Goal: Obtain resource: Download file/media

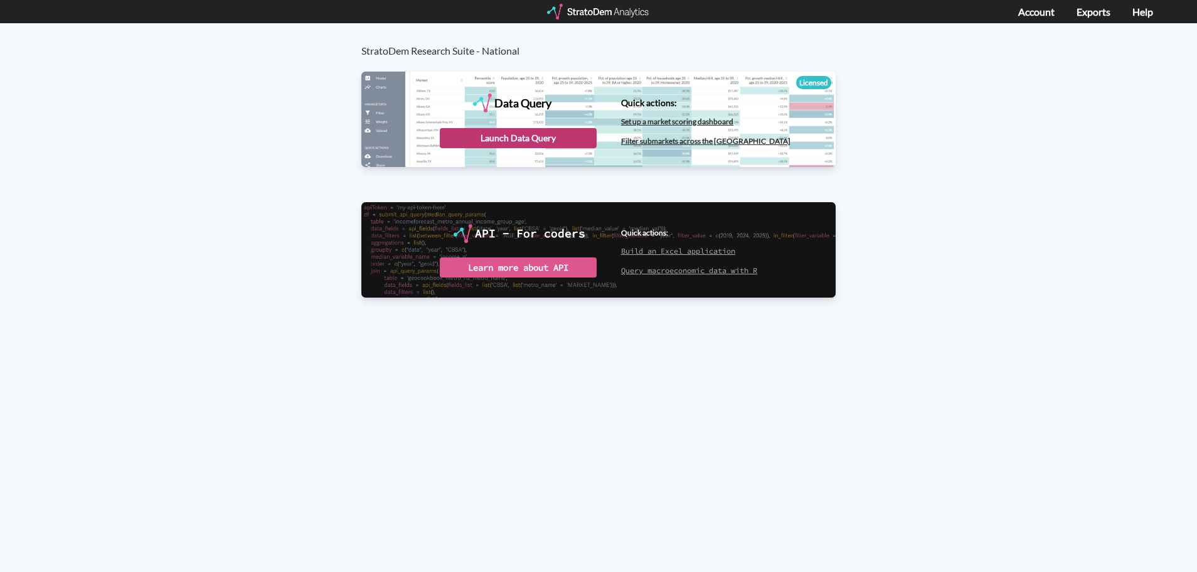
click at [480, 132] on div "Launch Data Query" at bounding box center [518, 138] width 157 height 20
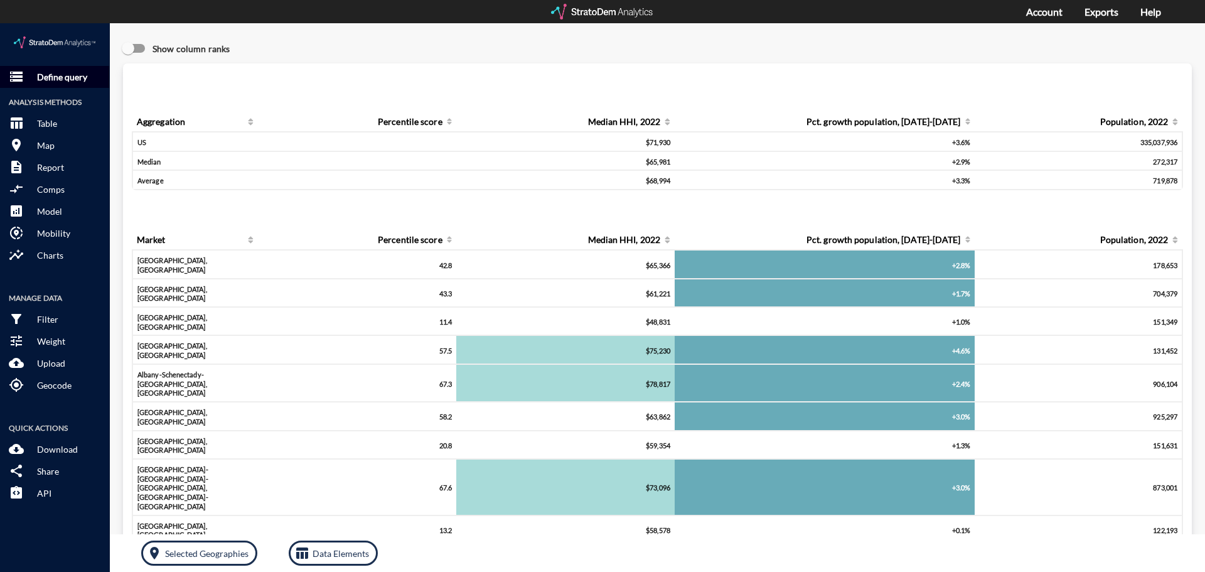
click button "storage Define query"
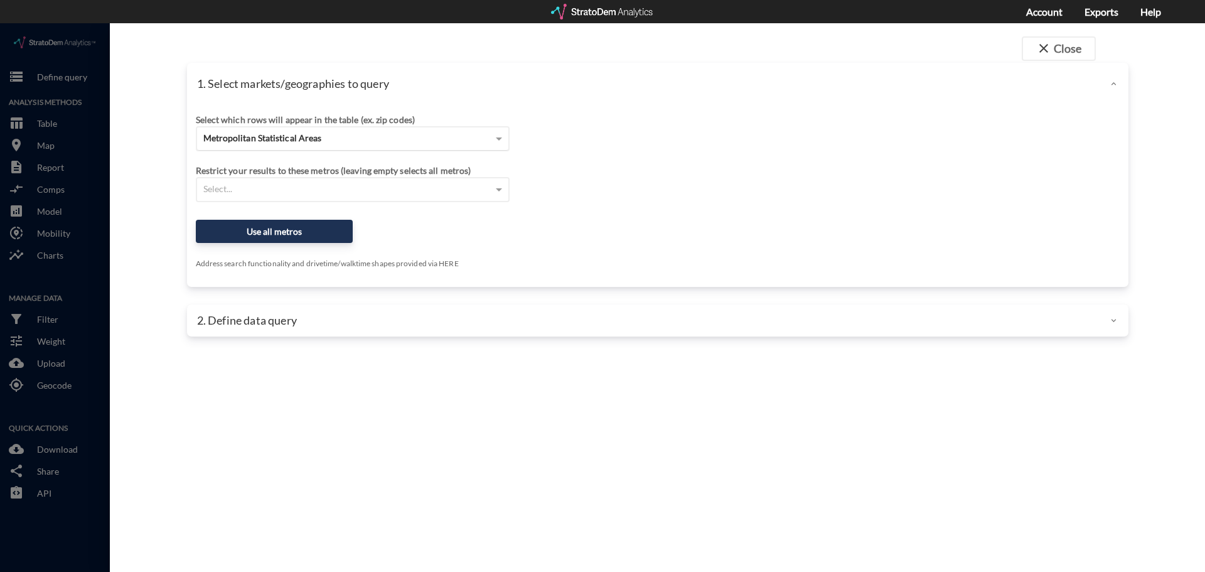
click span "Metropolitan Statistical Areas"
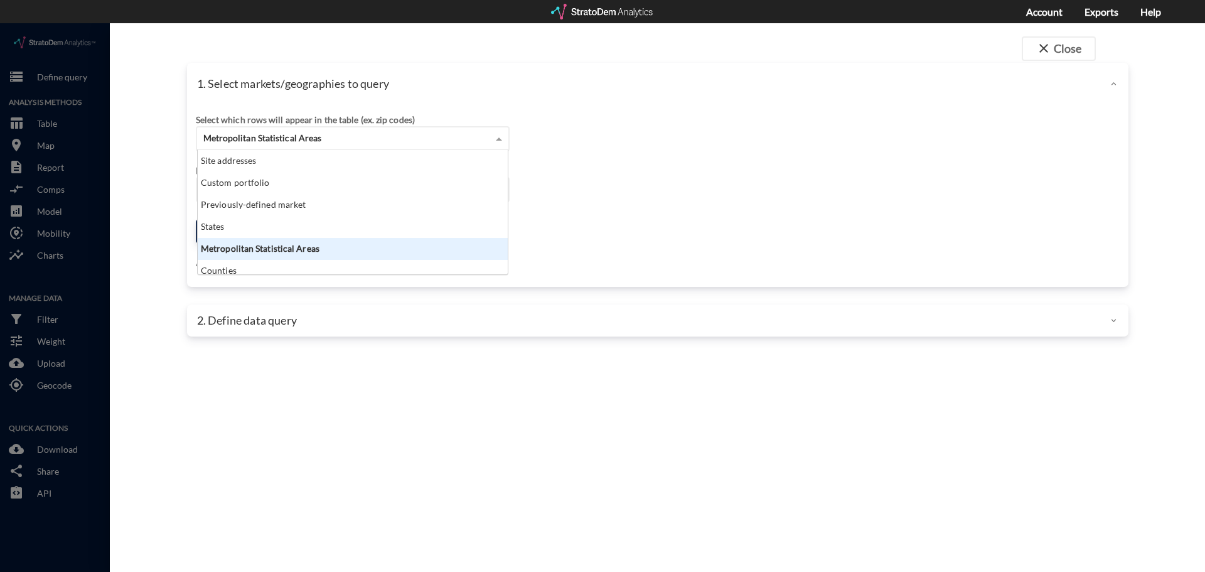
scroll to position [115, 302]
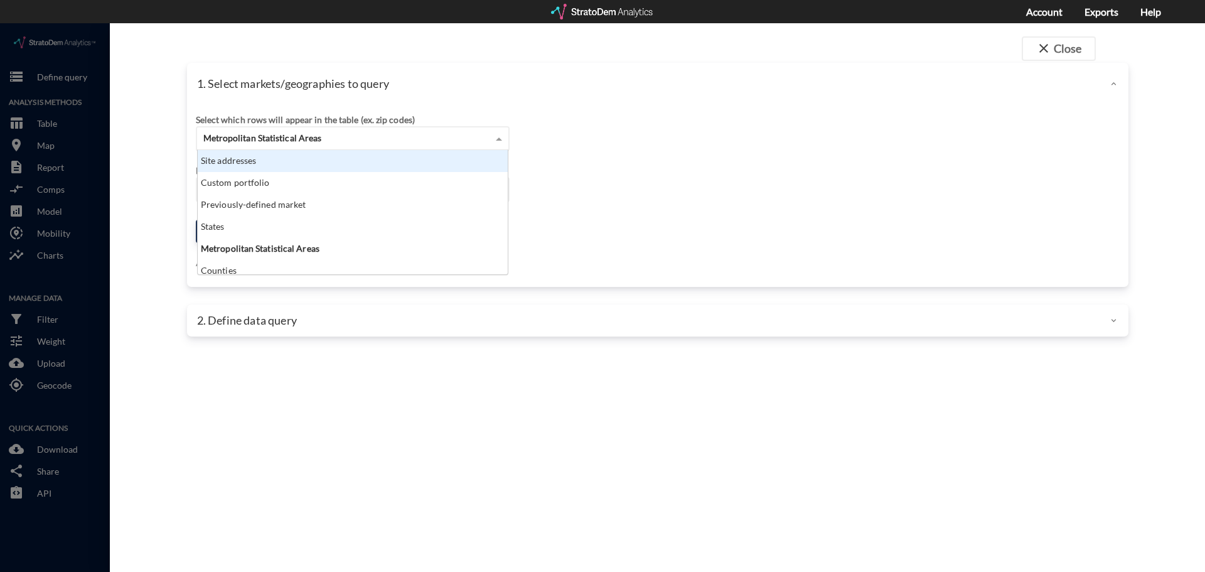
click div "Site addresses"
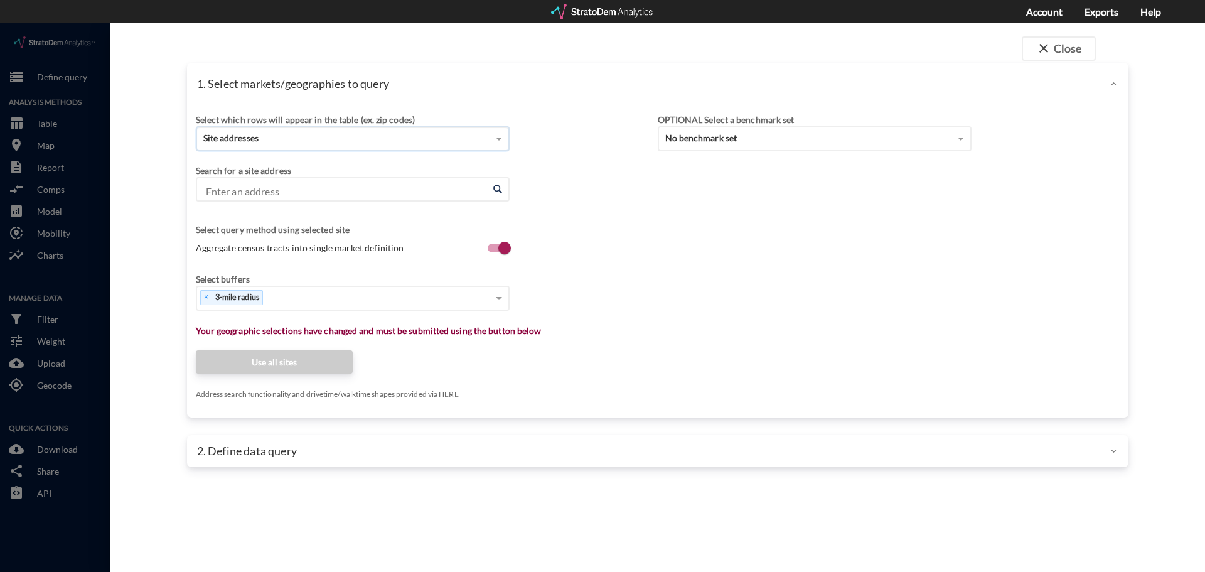
click input "Enter an address"
paste input "3235 Langley Rd SW, Loganville, GA 30052"
click li "3235 Langley Rd SW, Loganville, Georgia"
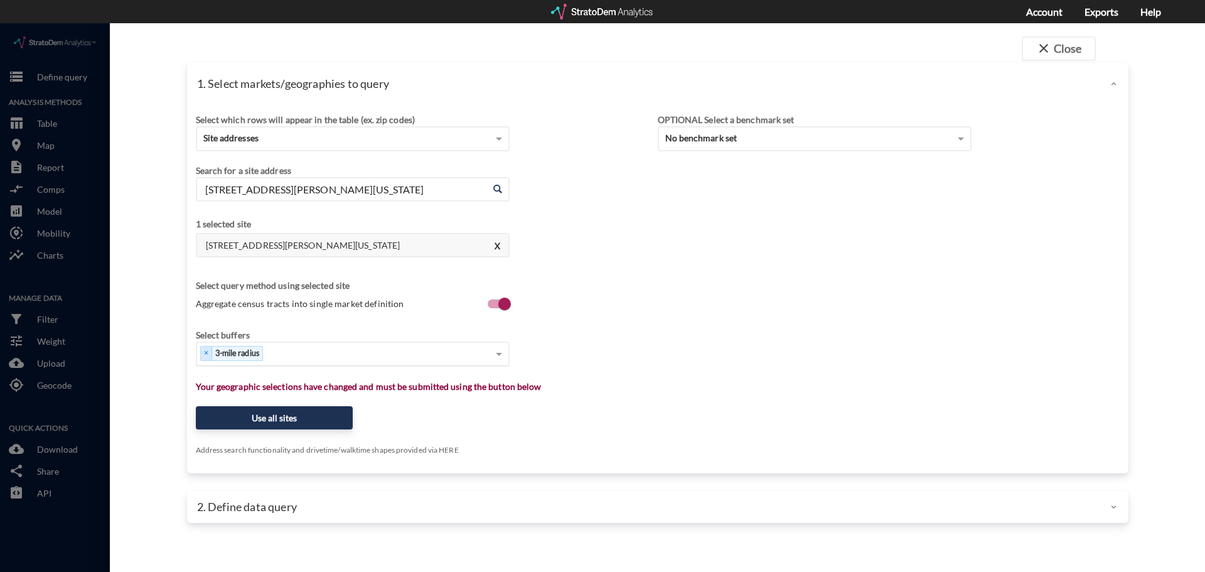
type input "3235 Langley Rd SW, Loganville, Georgia"
click span "Aggregate census tracts into single market definition"
click input "Aggregate census tracts into single market definition"
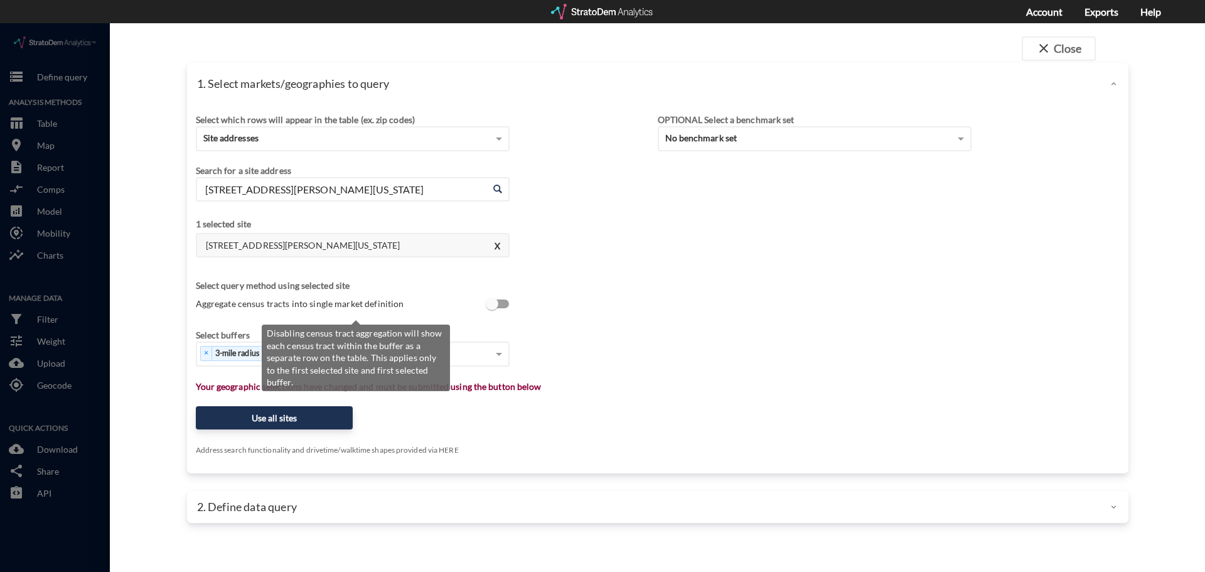
scroll to position [3, 0]
click input "Aggregate census tracts into single market definition"
checkbox input "true"
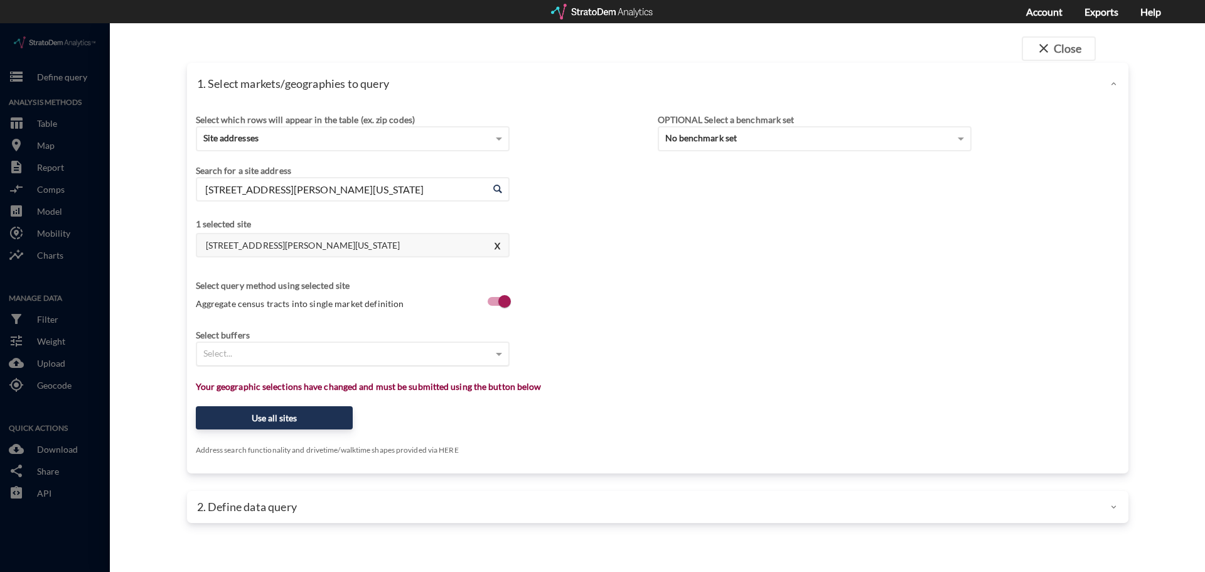
click div "Select..."
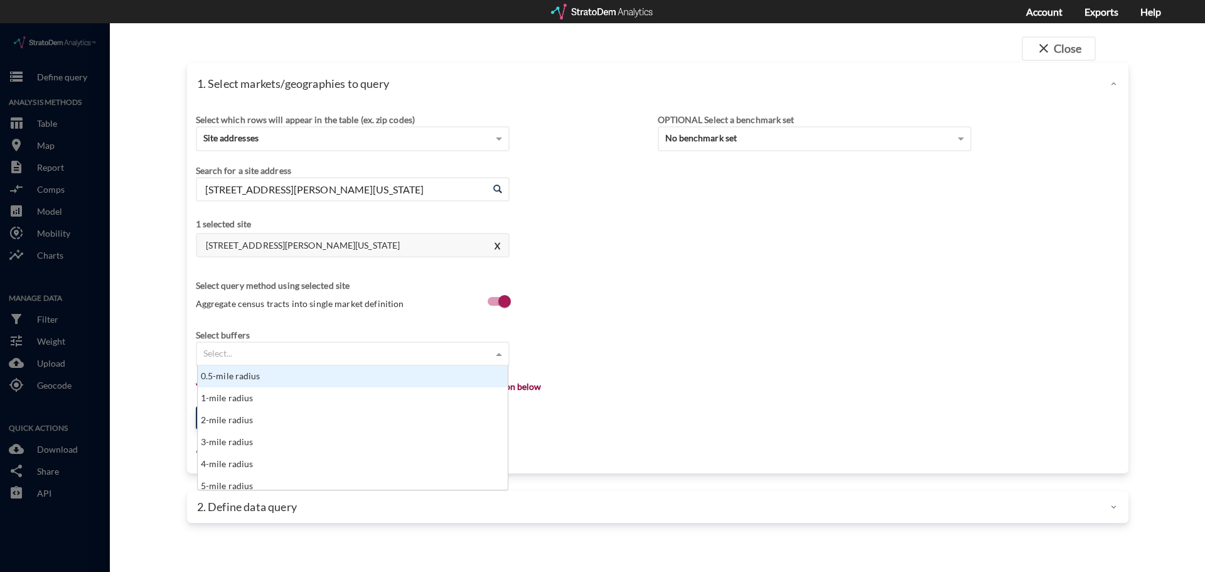
type input "1"
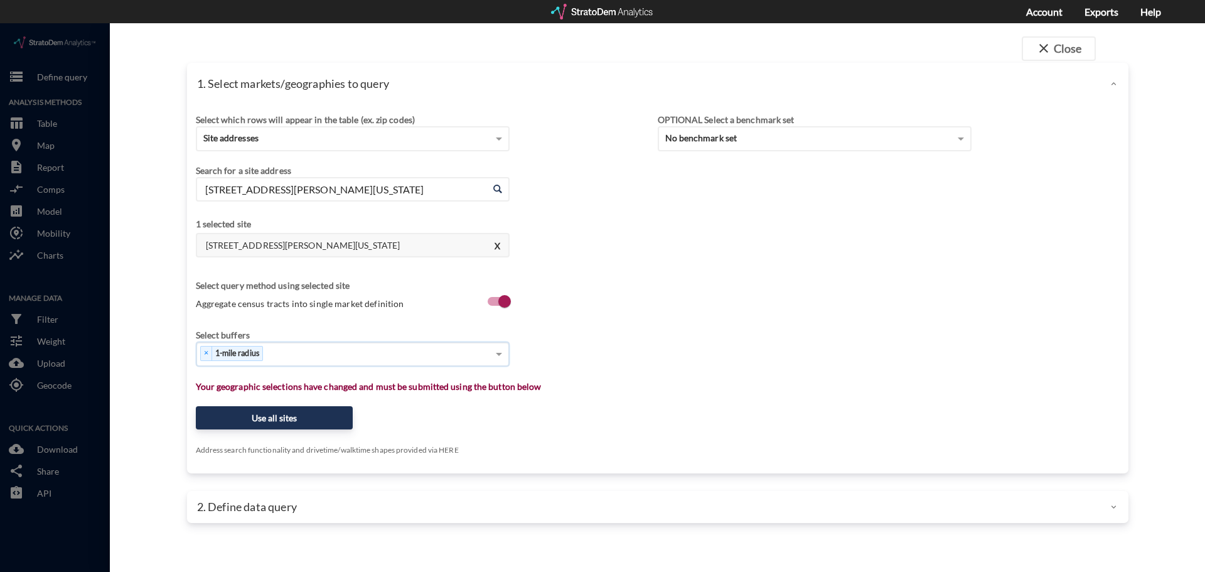
type input "3"
type input "5"
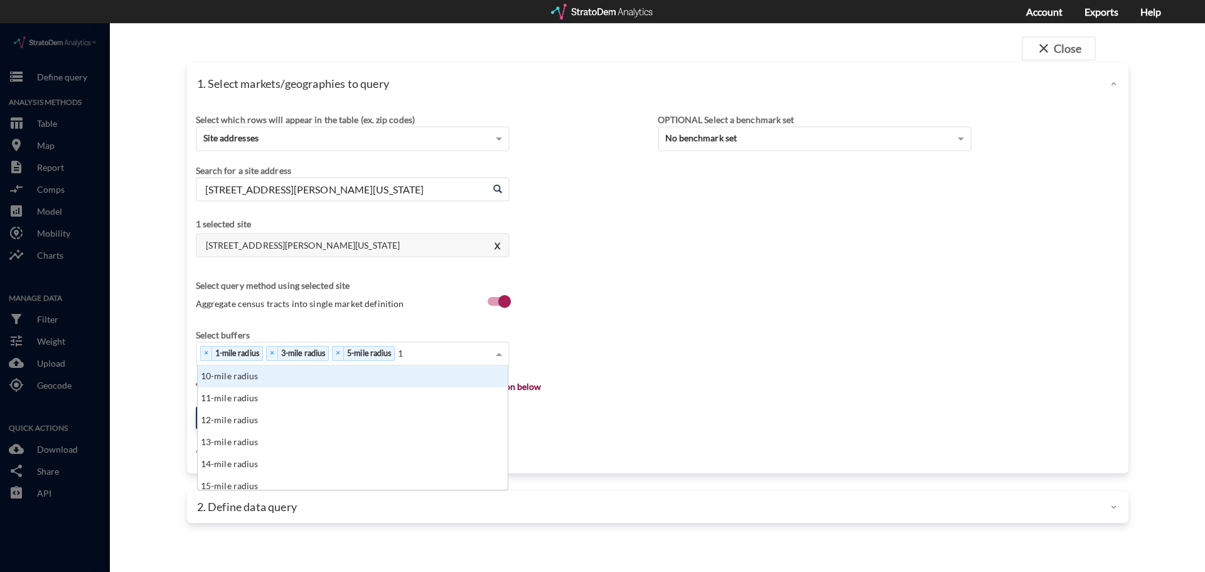
type input "10"
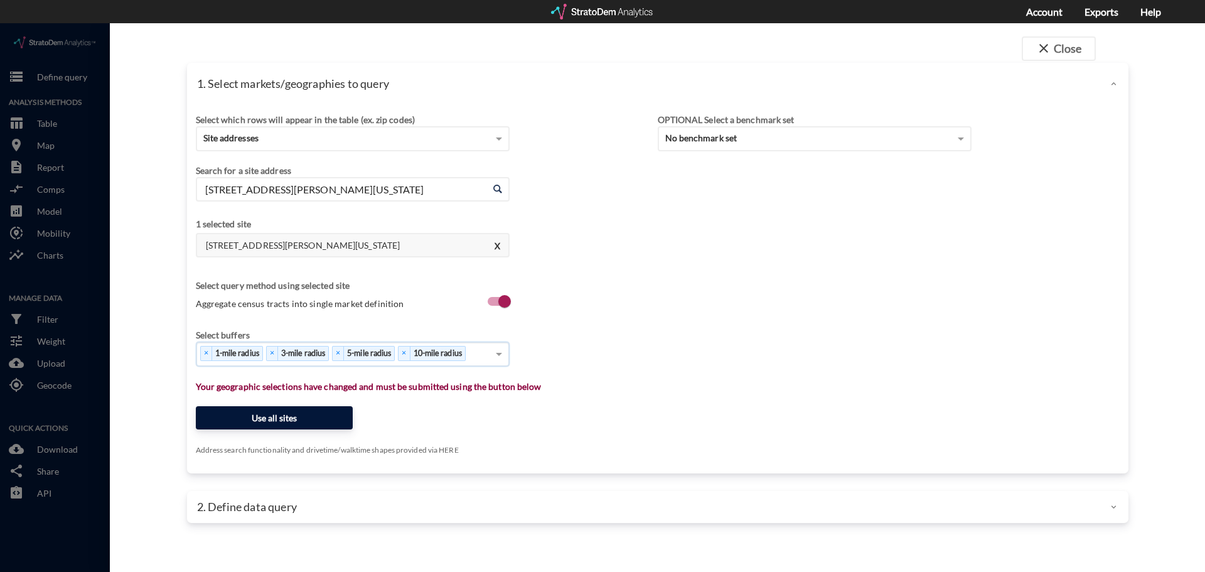
click button "Use all sites"
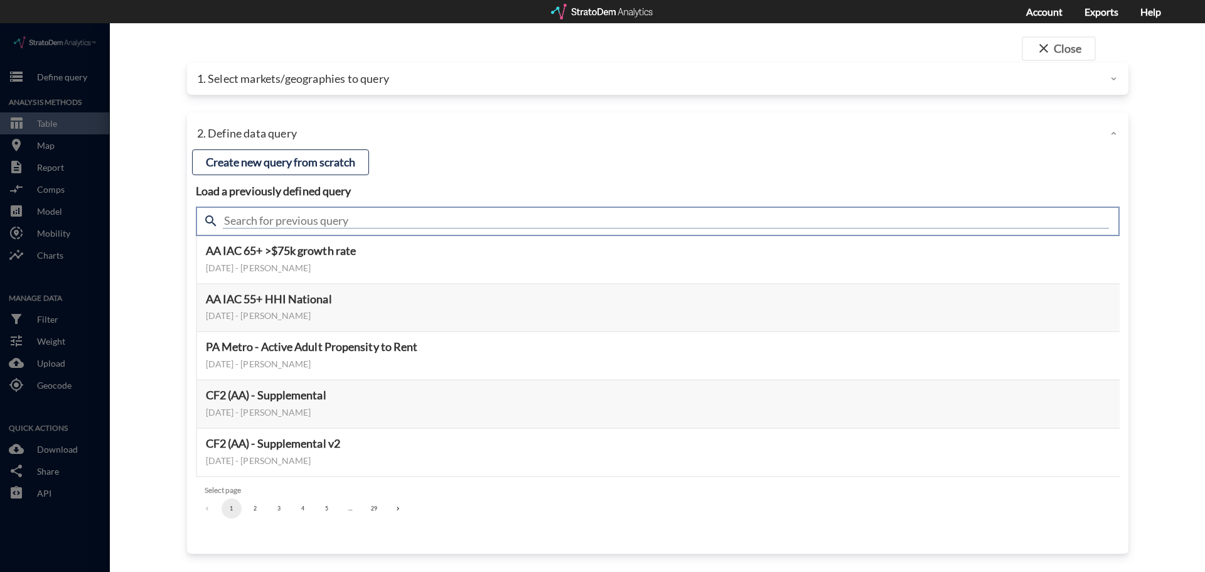
click input "text"
type input "meta"
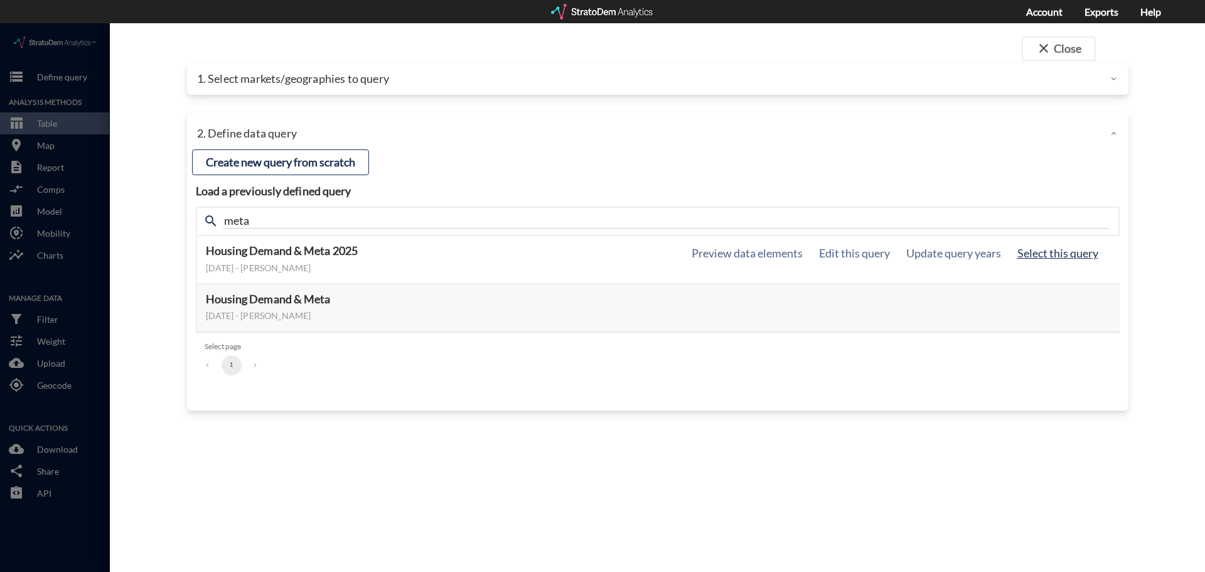
click button "Select this query"
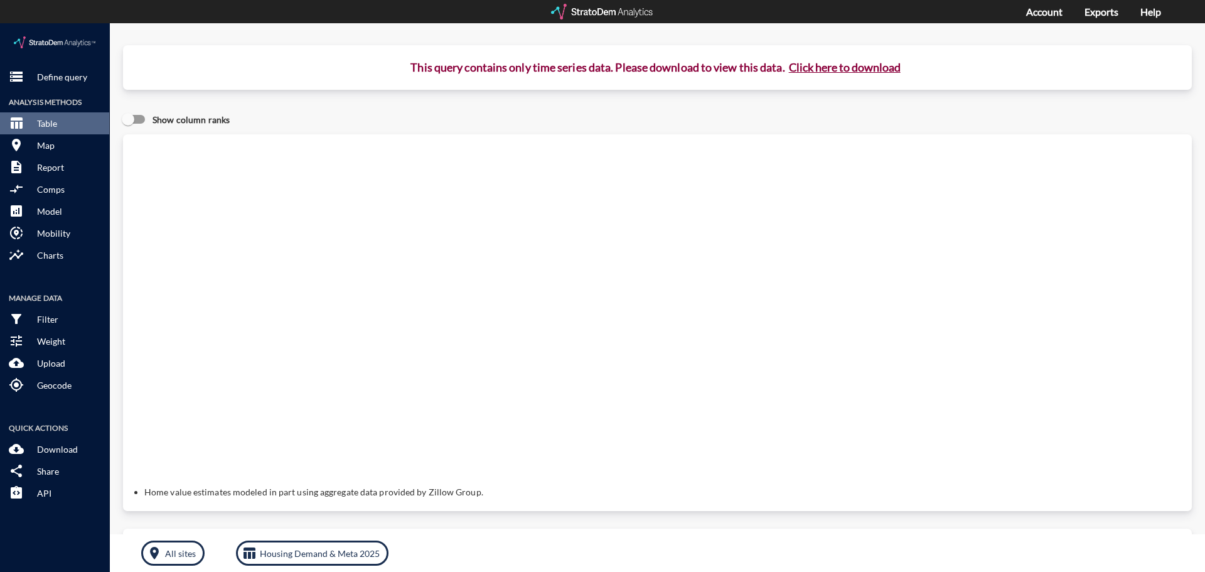
click button "Click here to download"
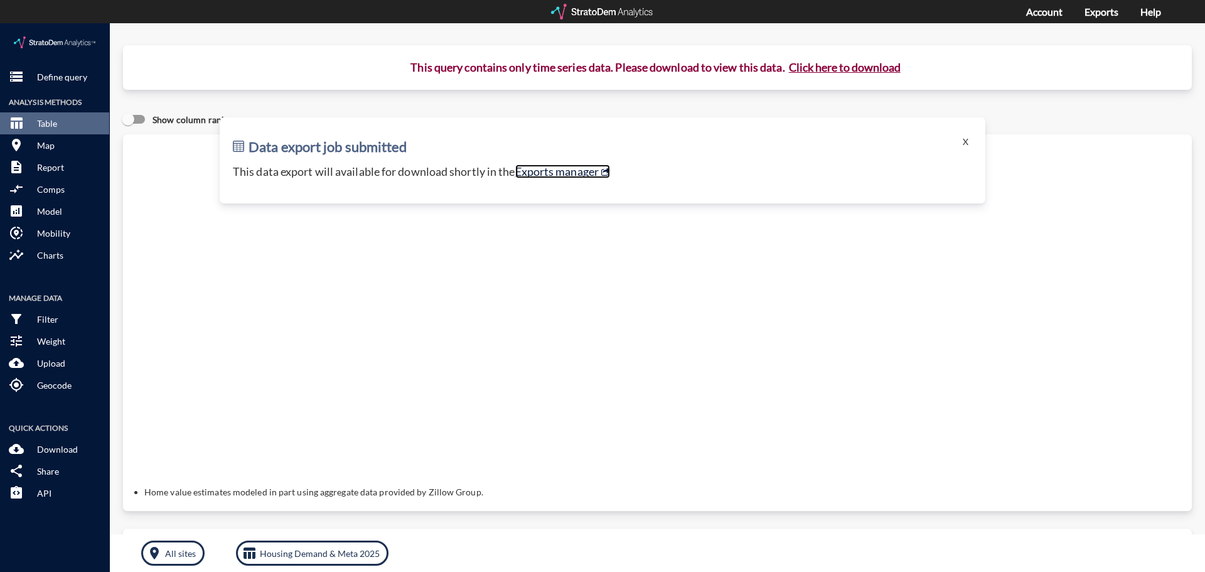
click link "Exports manager"
click p "Define query"
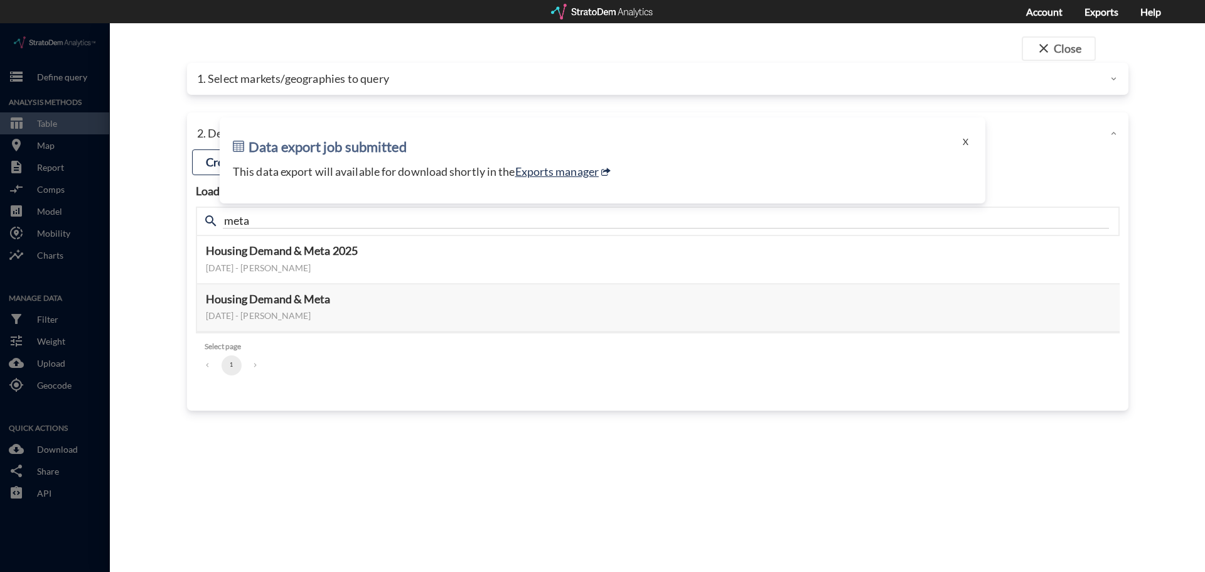
click button "X"
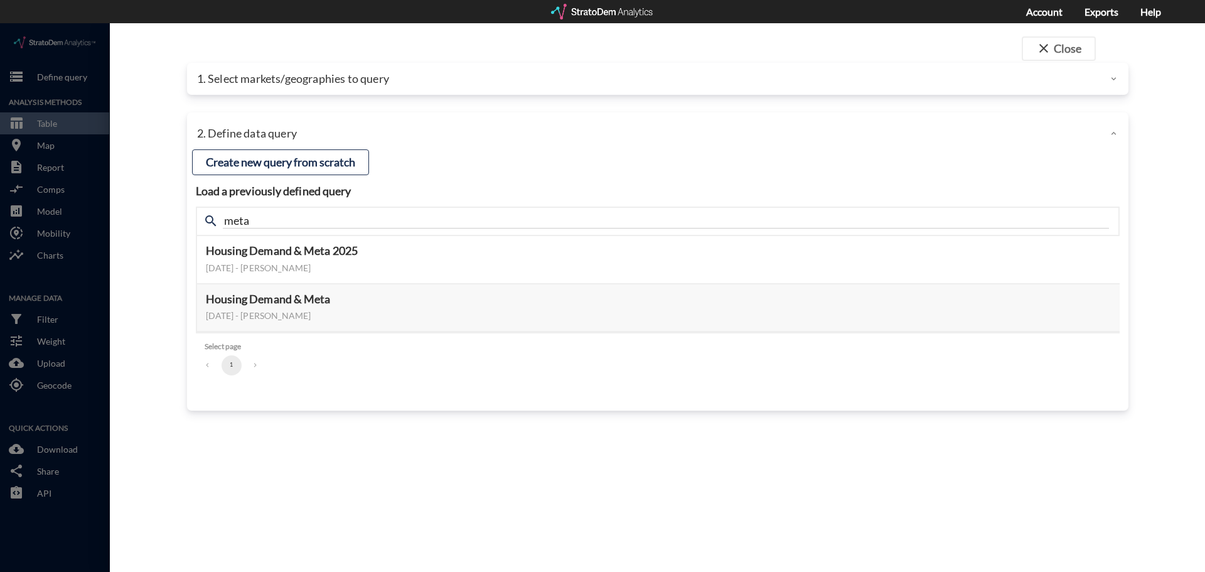
drag, startPoint x: 957, startPoint y: 58, endPoint x: 951, endPoint y: 61, distance: 7.6
click div "1. Select markets/geographies to query"
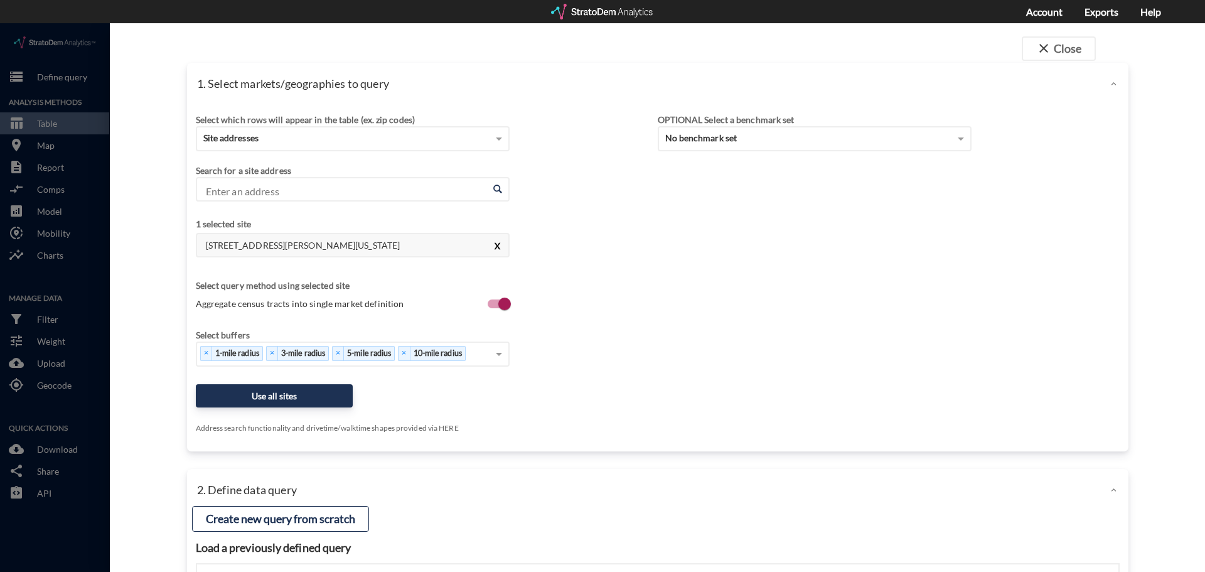
click button "X"
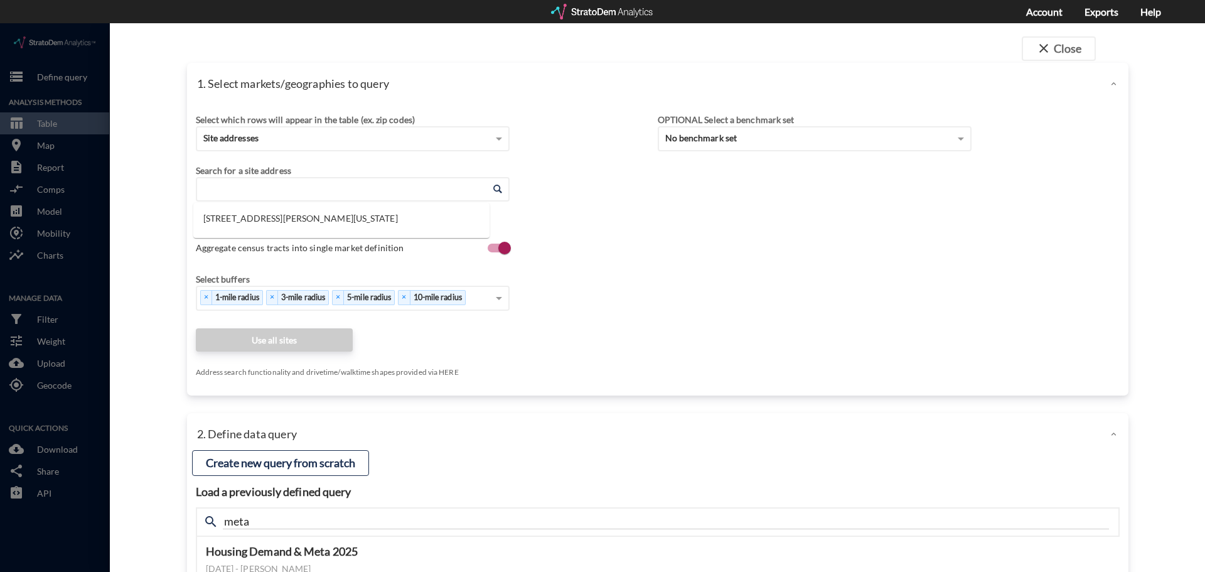
click input "Enter an address"
paste input "101 Gum Springs Church Rd, Jefferson, GA 30549"
click li "101 Gum Springs Church Rd, Jefferson, Georgia"
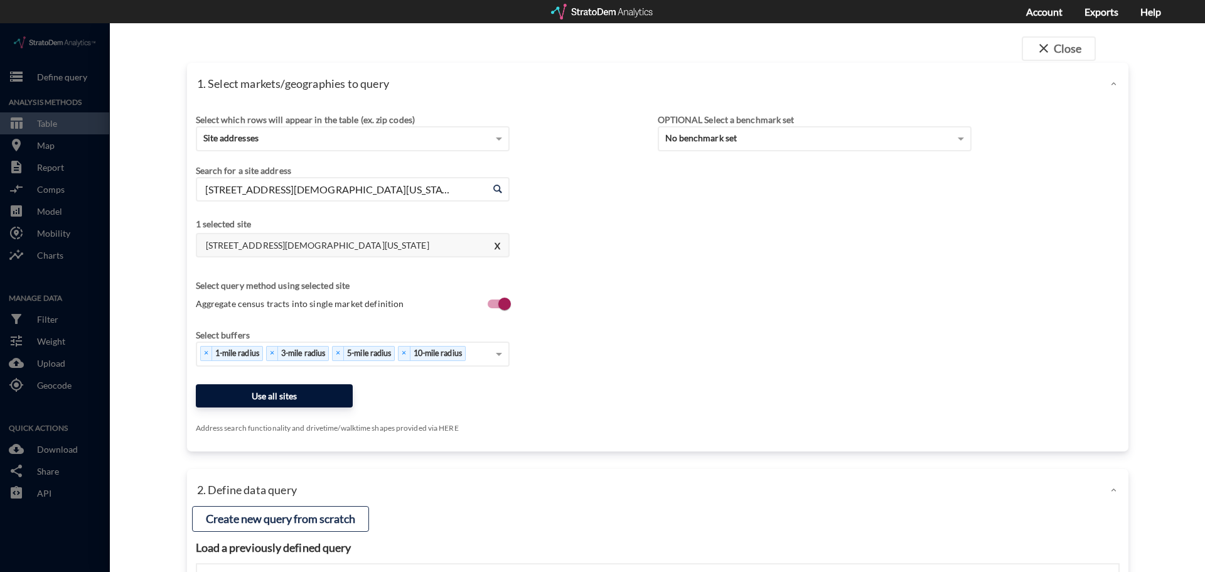
type input "101 Gum Springs Church Rd, Jefferson, Georgia"
click button "Use all sites"
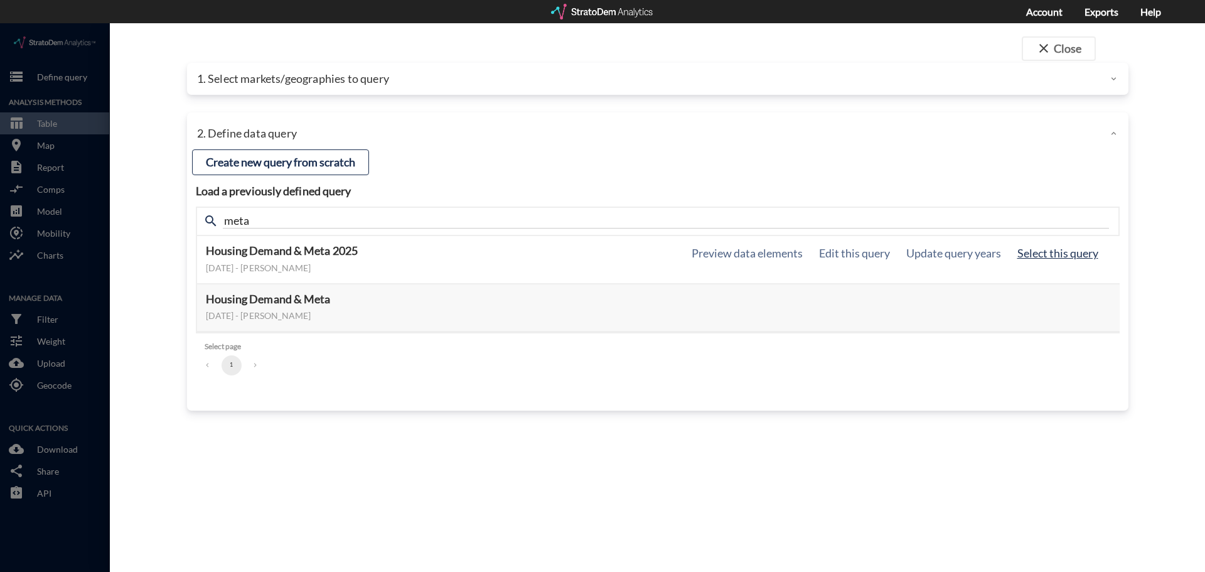
click button "Select this query"
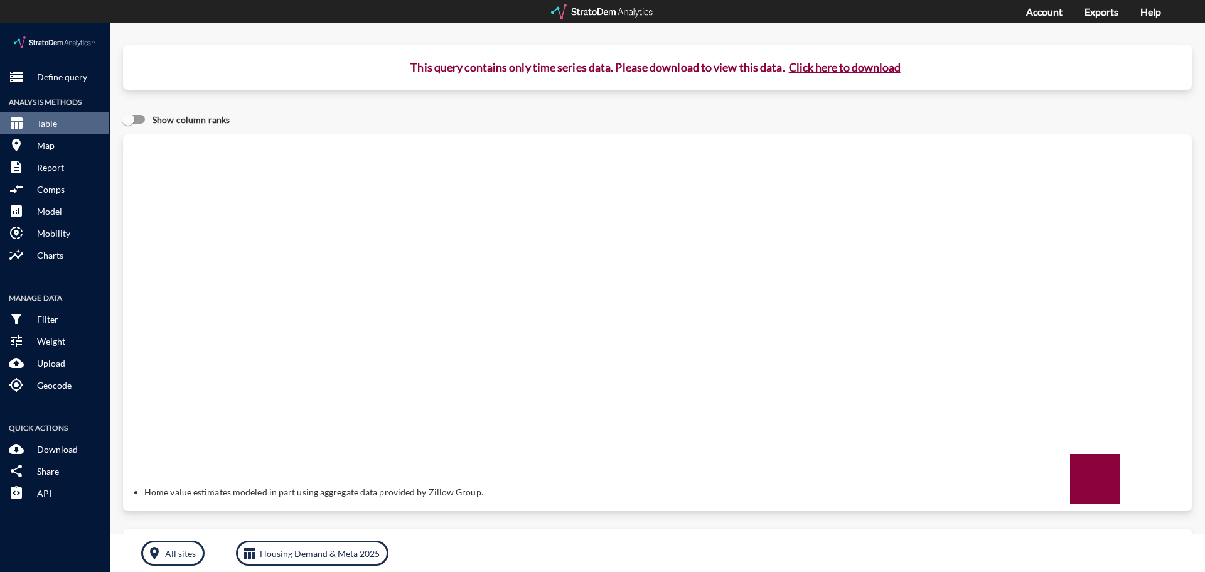
click button "Click here to download"
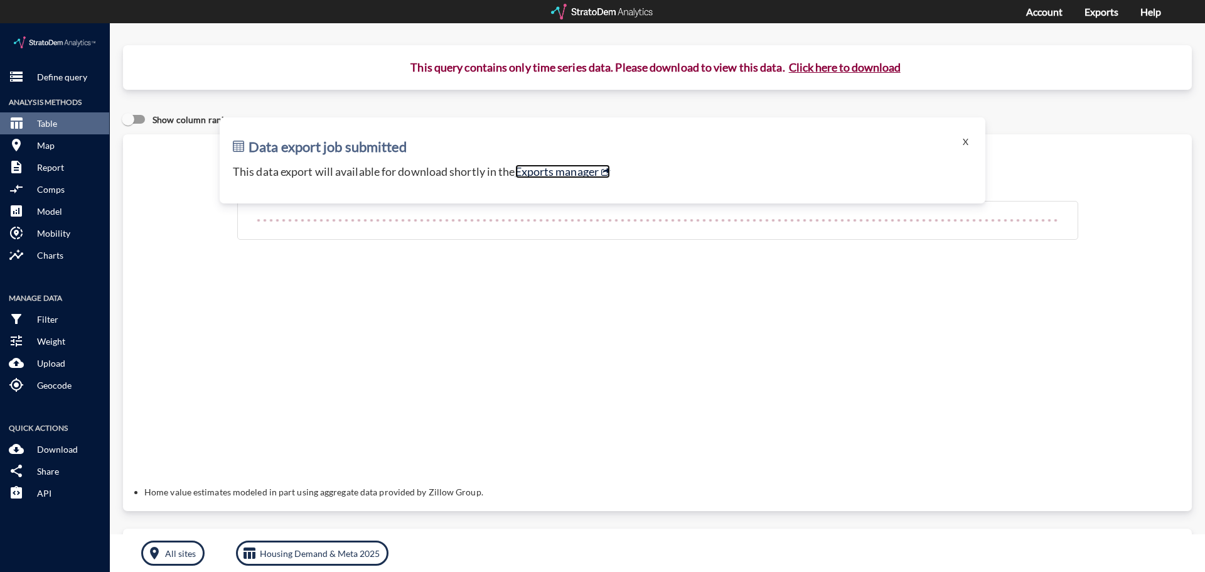
click link "Exports manager"
click button "Click here to download"
click link "Exports manager"
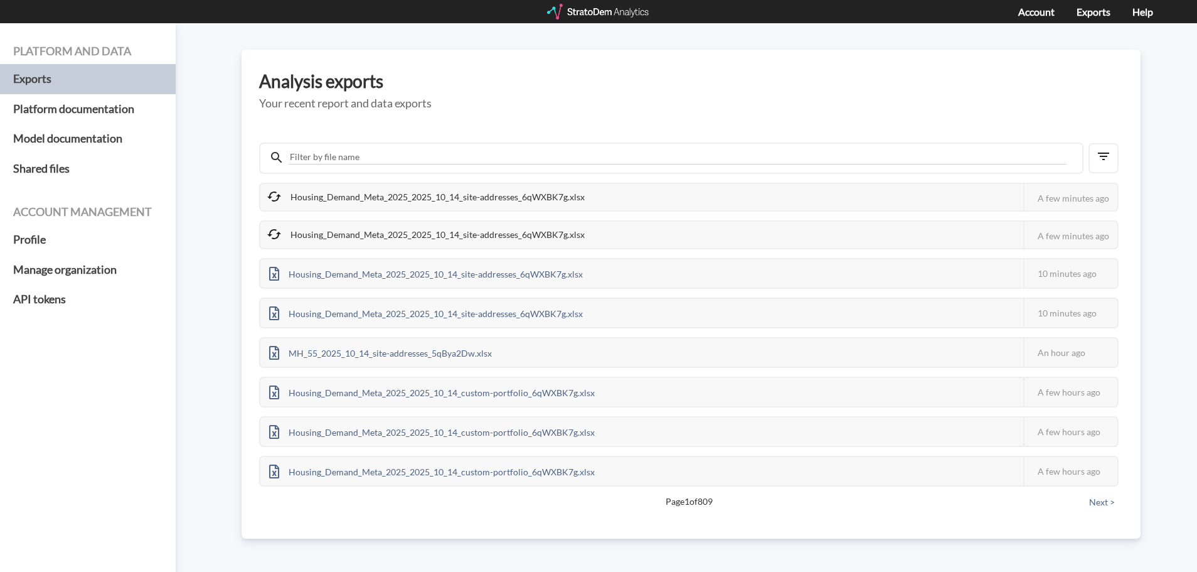
click at [347, 235] on div "Housing_Demand_Meta_2025_2025_10_14_site-addresses_6qWXBK7g.xlsx" at bounding box center [426, 234] width 333 height 26
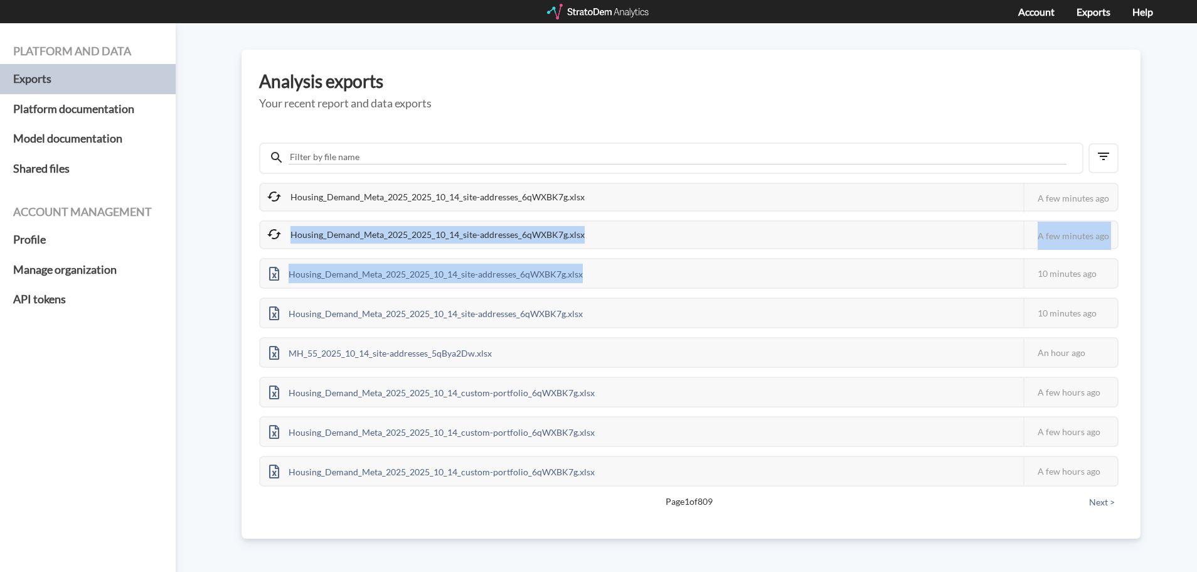
drag, startPoint x: 347, startPoint y: 235, endPoint x: 631, endPoint y: 235, distance: 283.6
click at [750, 256] on div "Housing_Demand_Meta_2025_2025_10_14_site-addresses_6qWXBK7g.xlsx This job faile…" at bounding box center [689, 335] width 860 height 304
click at [556, 230] on div "Housing_Demand_Meta_2025_2025_10_14_site-addresses_6qWXBK7g.xlsx" at bounding box center [426, 234] width 333 height 26
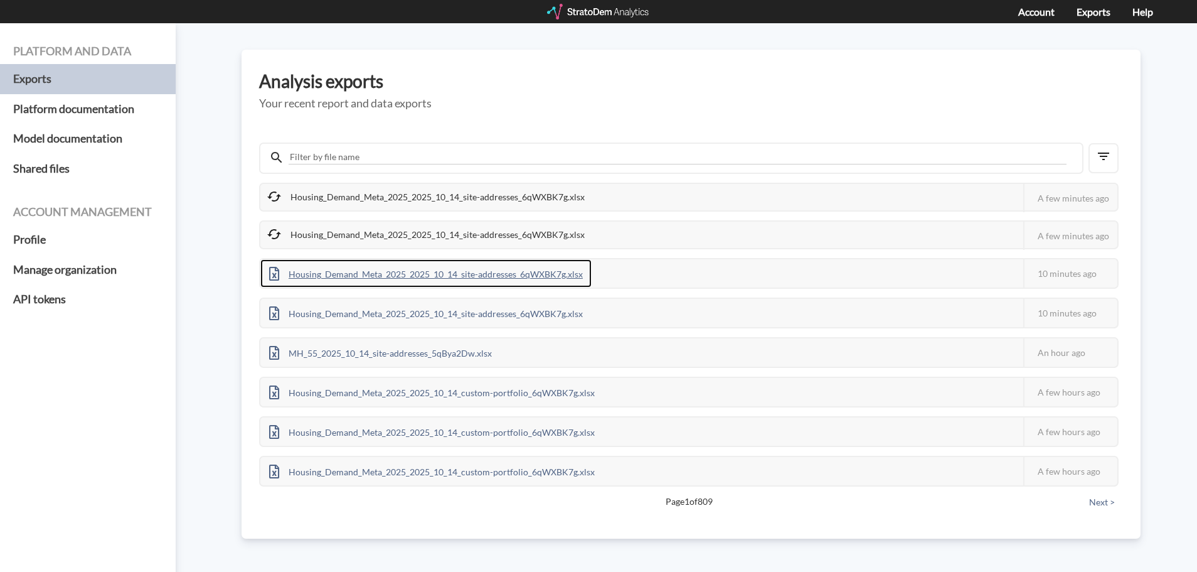
click at [459, 269] on div "Housing_Demand_Meta_2025_2025_10_14_site-addresses_6qWXBK7g.xlsx" at bounding box center [425, 273] width 331 height 28
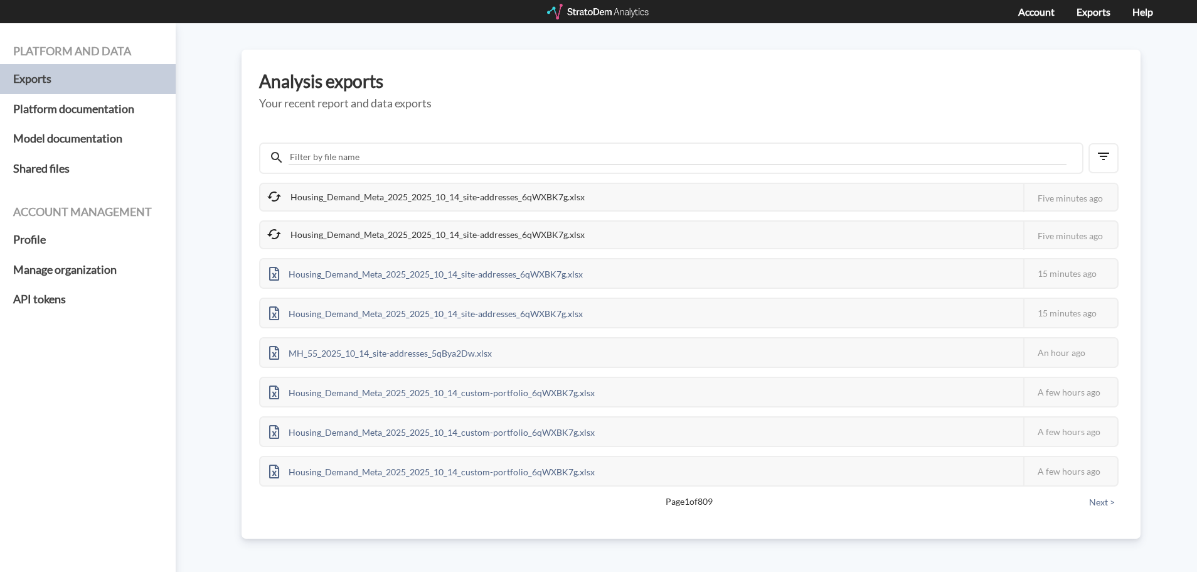
click at [226, 125] on div "Platform and data Exports Platform documentation Model documentation Shared fil…" at bounding box center [598, 297] width 1197 height 548
click at [444, 199] on div "Housing_Demand_Meta_2025_2025_10_14_site-addresses_6qWXBK7g.xlsx" at bounding box center [426, 197] width 333 height 26
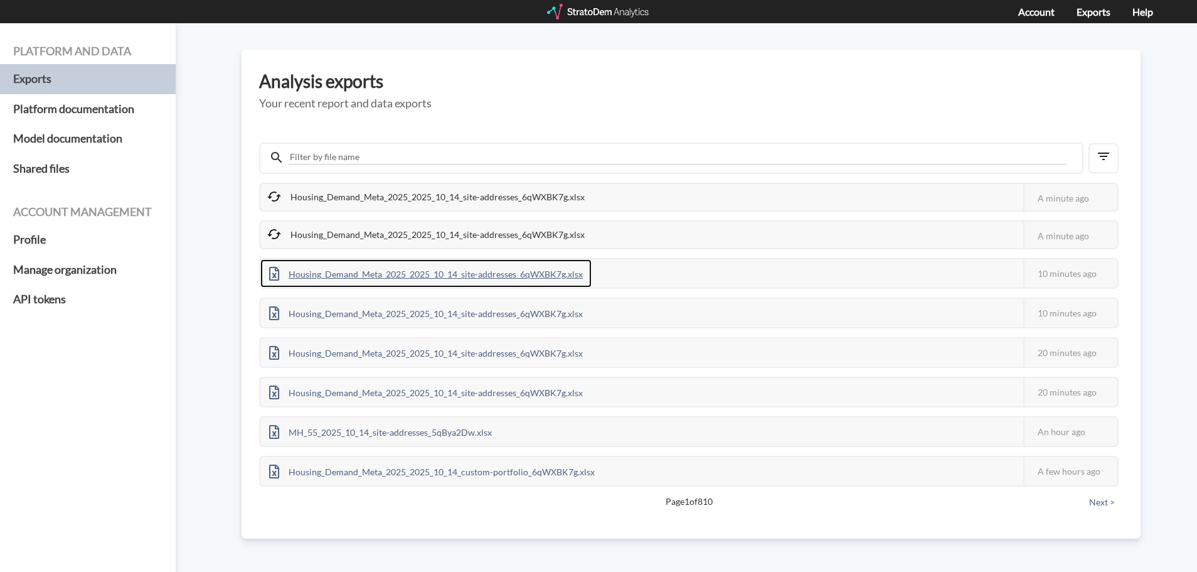
click at [452, 277] on div "Housing_Demand_Meta_2025_2025_10_14_site-addresses_6qWXBK7g.xlsx" at bounding box center [425, 273] width 331 height 28
